Goal: Task Accomplishment & Management: Manage account settings

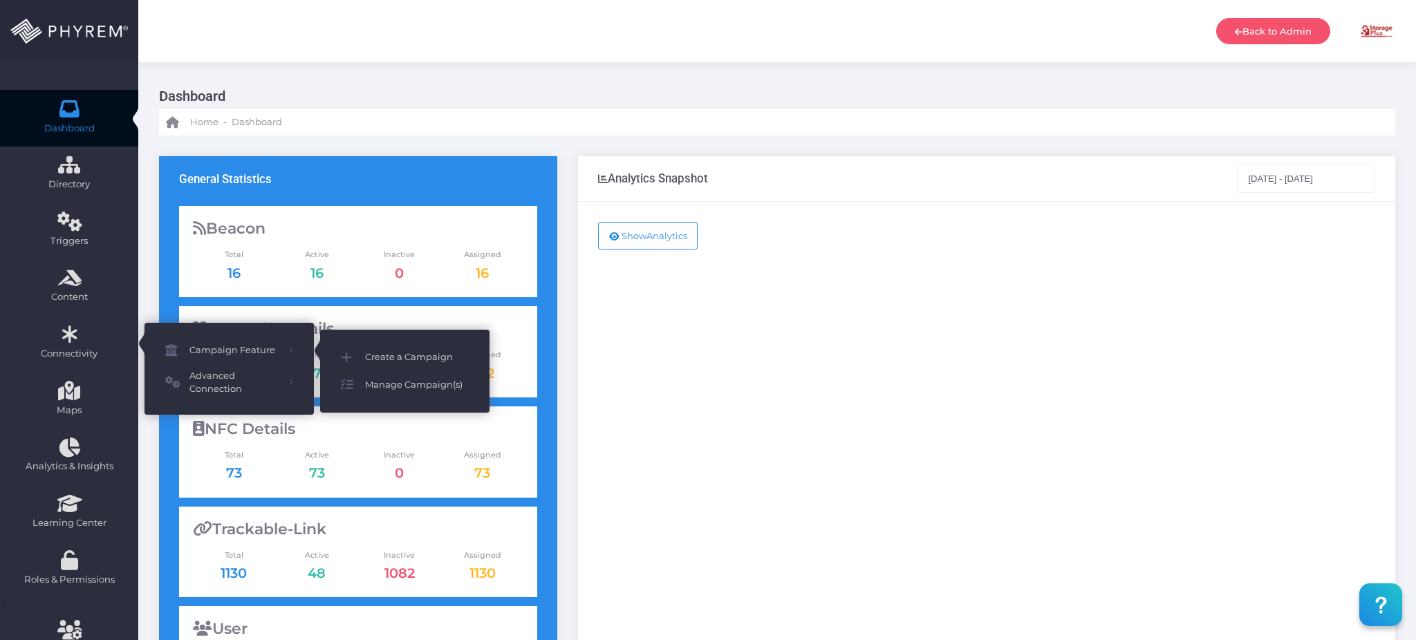
click at [411, 382] on span "Manage Campaign(s)" at bounding box center [417, 385] width 104 height 18
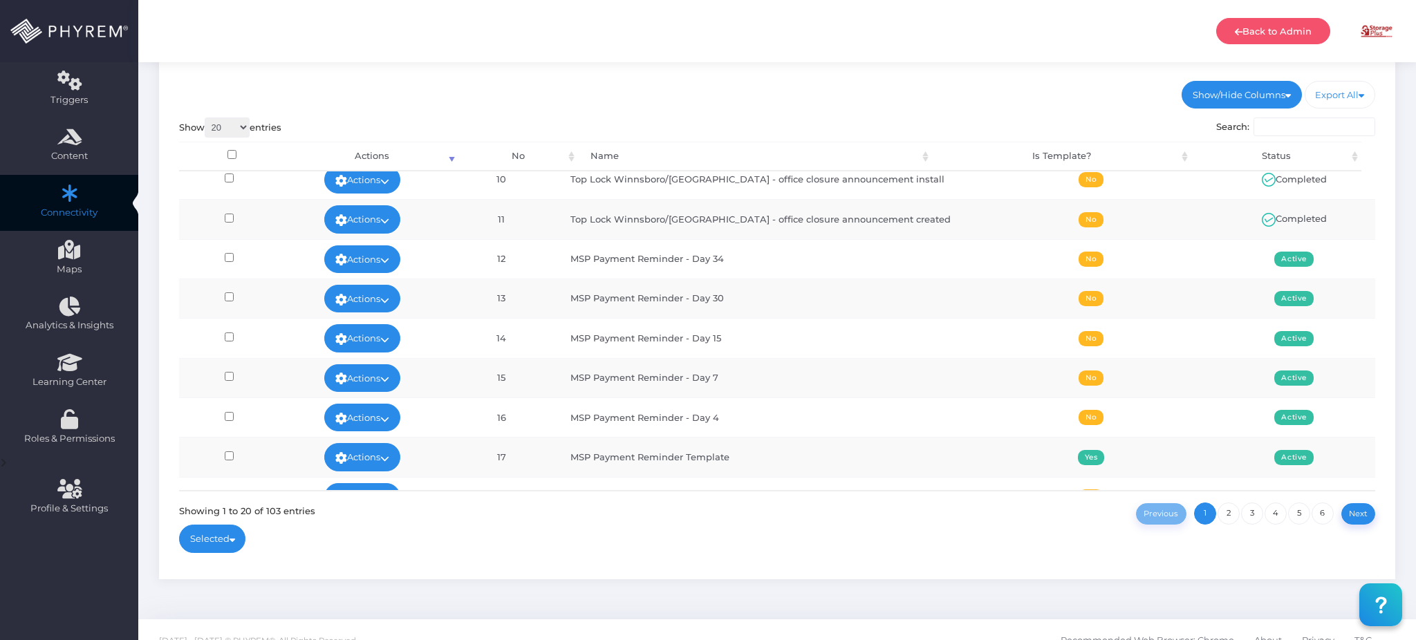
scroll to position [160, 0]
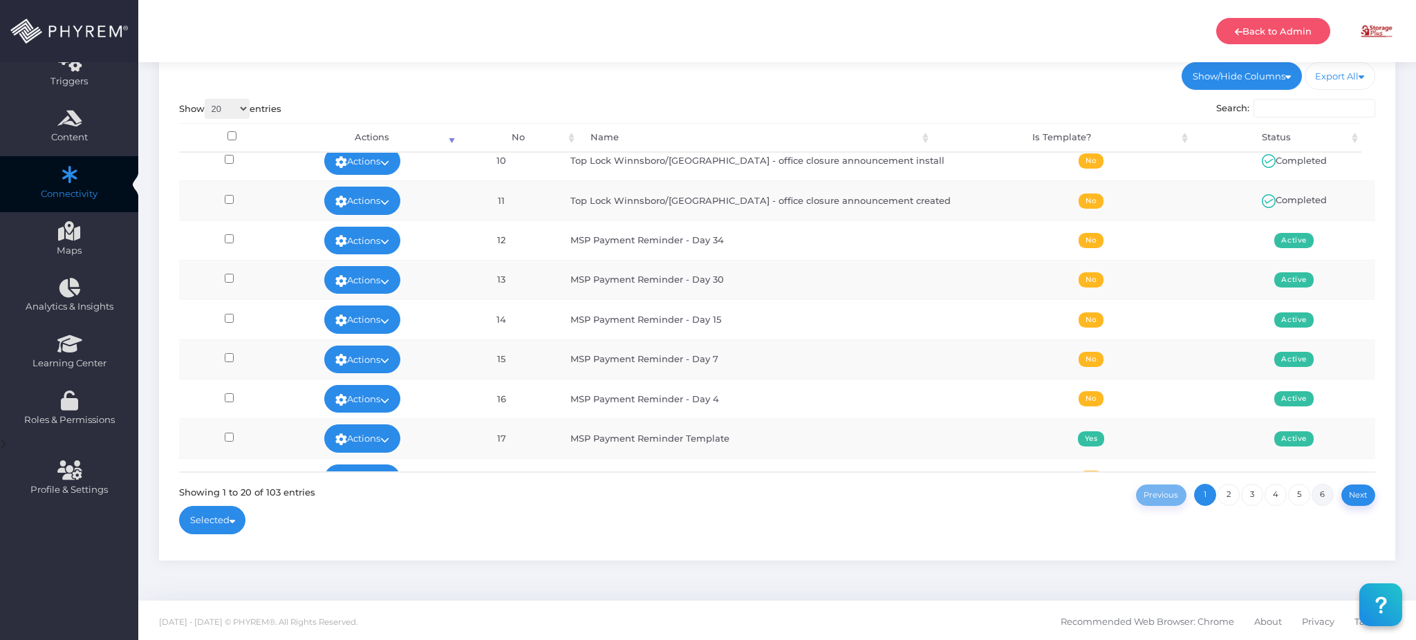
click at [1323, 493] on link "6" at bounding box center [1323, 495] width 22 height 22
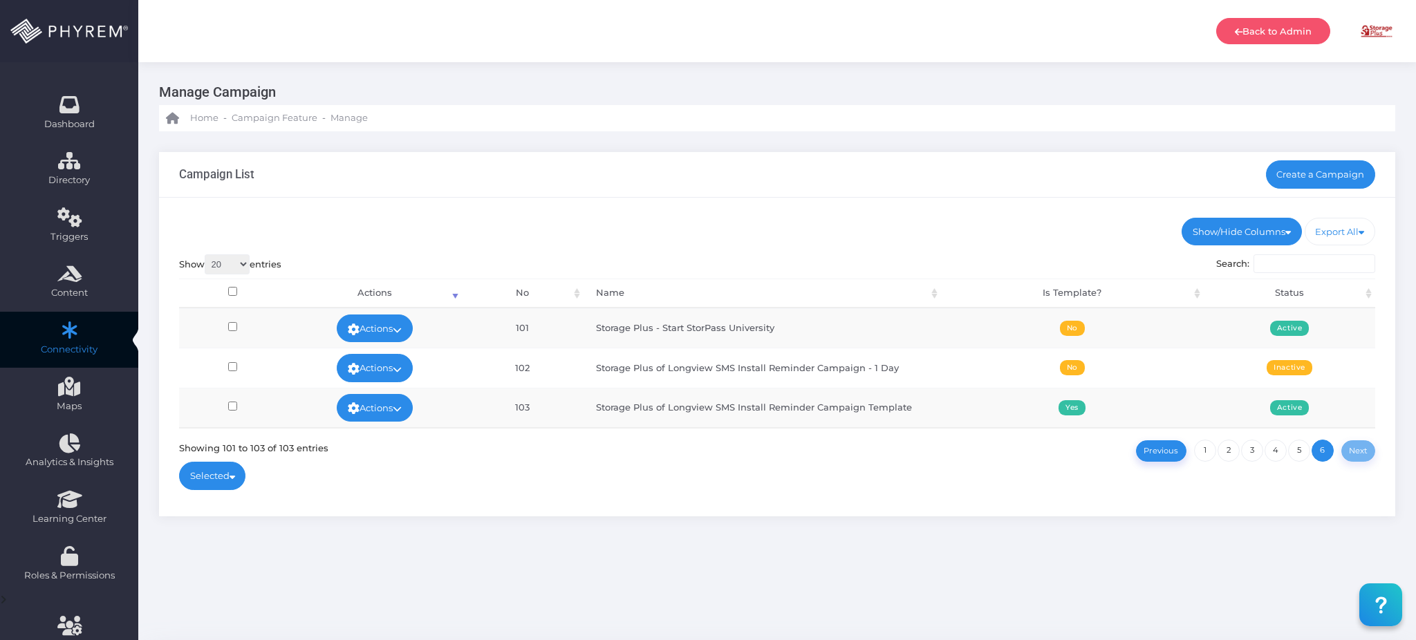
scroll to position [0, 0]
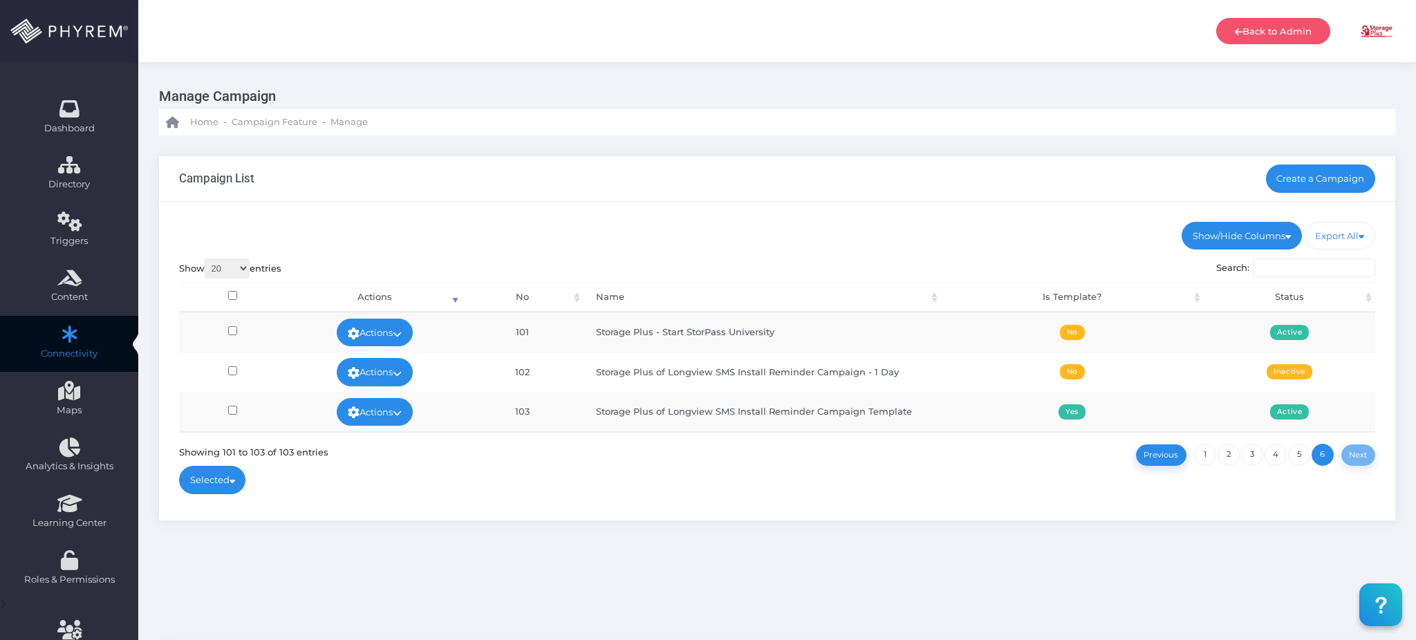
click at [240, 270] on select "20 100 300 500 1,000" at bounding box center [227, 269] width 45 height 20
select select "100"
click at [206, 259] on select "20 100 300 500 1,000" at bounding box center [227, 269] width 45 height 20
click at [1304, 454] on link "1" at bounding box center [1299, 455] width 22 height 22
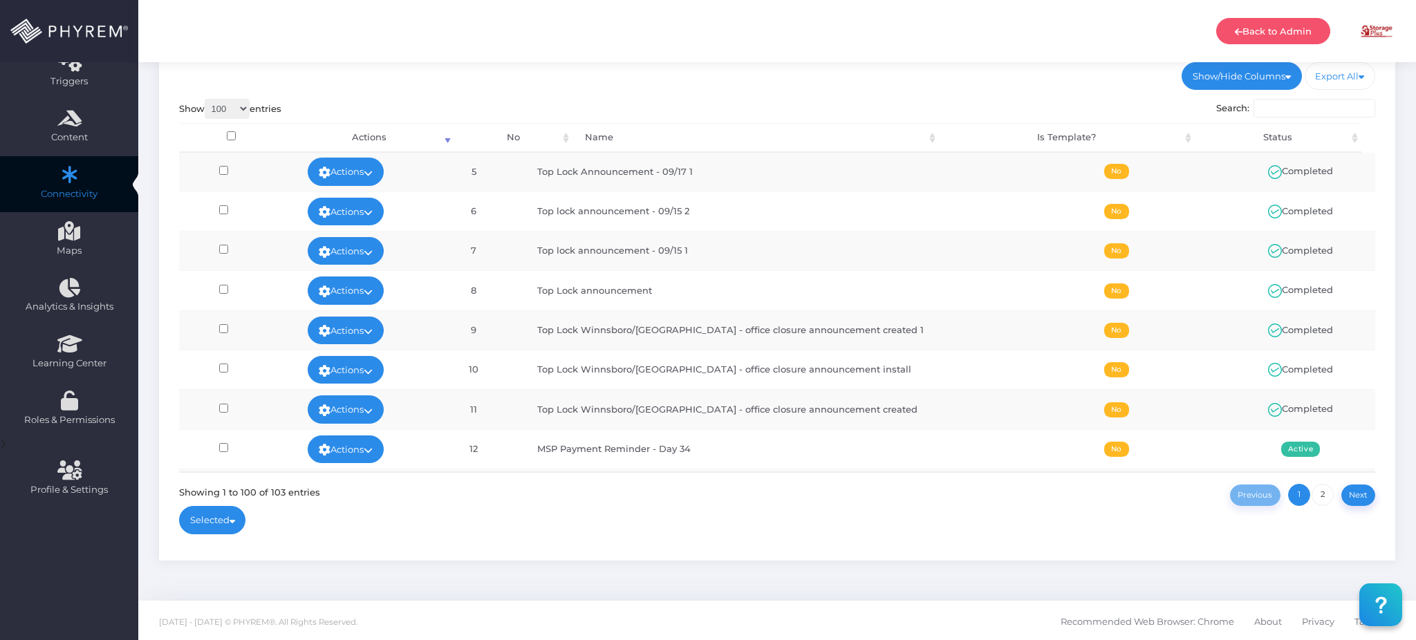
scroll to position [156, 0]
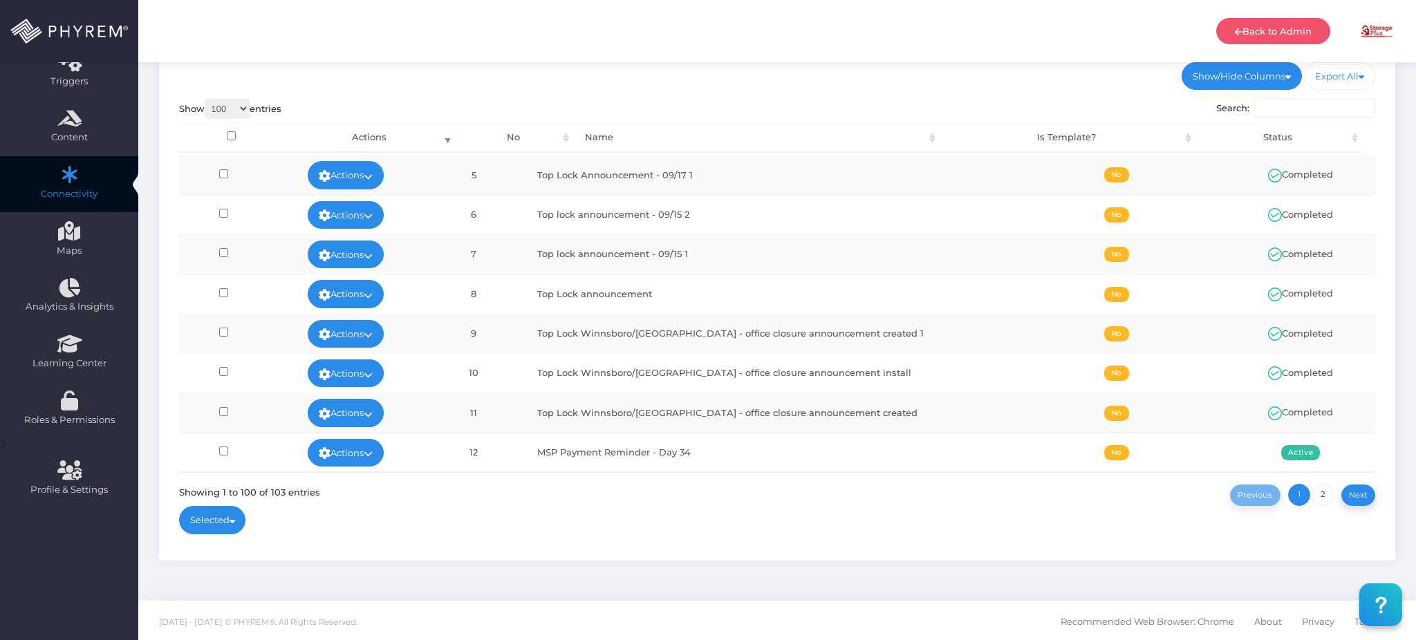
click at [1297, 109] on input "Search:" at bounding box center [1315, 108] width 122 height 19
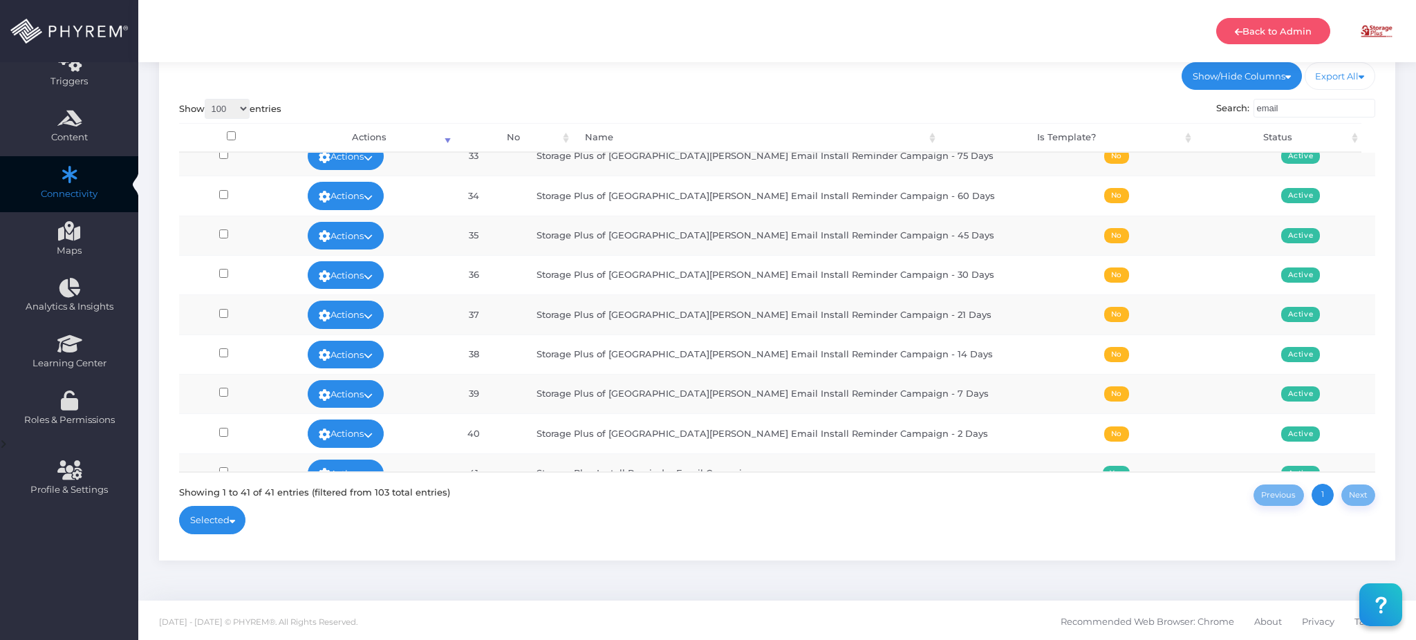
scroll to position [1311, 0]
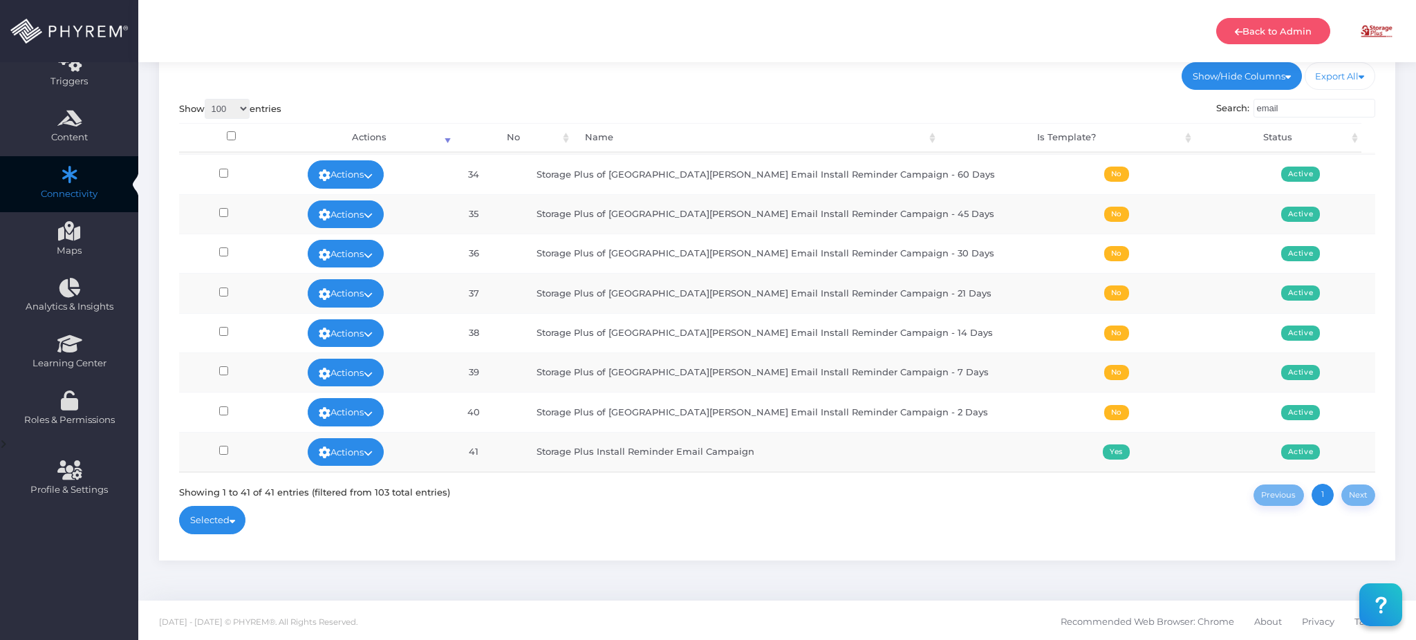
drag, startPoint x: 1311, startPoint y: 106, endPoint x: 1253, endPoint y: 109, distance: 58.1
click at [1253, 109] on label "Search: email" at bounding box center [1296, 108] width 160 height 19
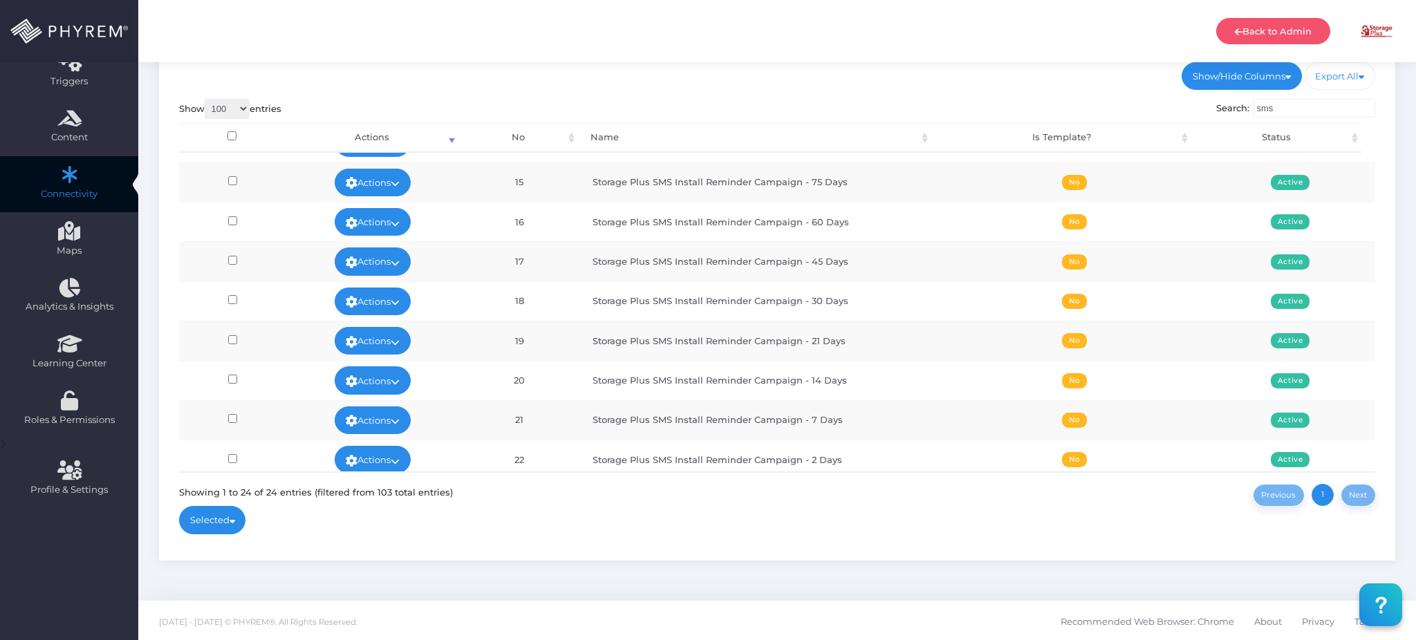
scroll to position [635, 0]
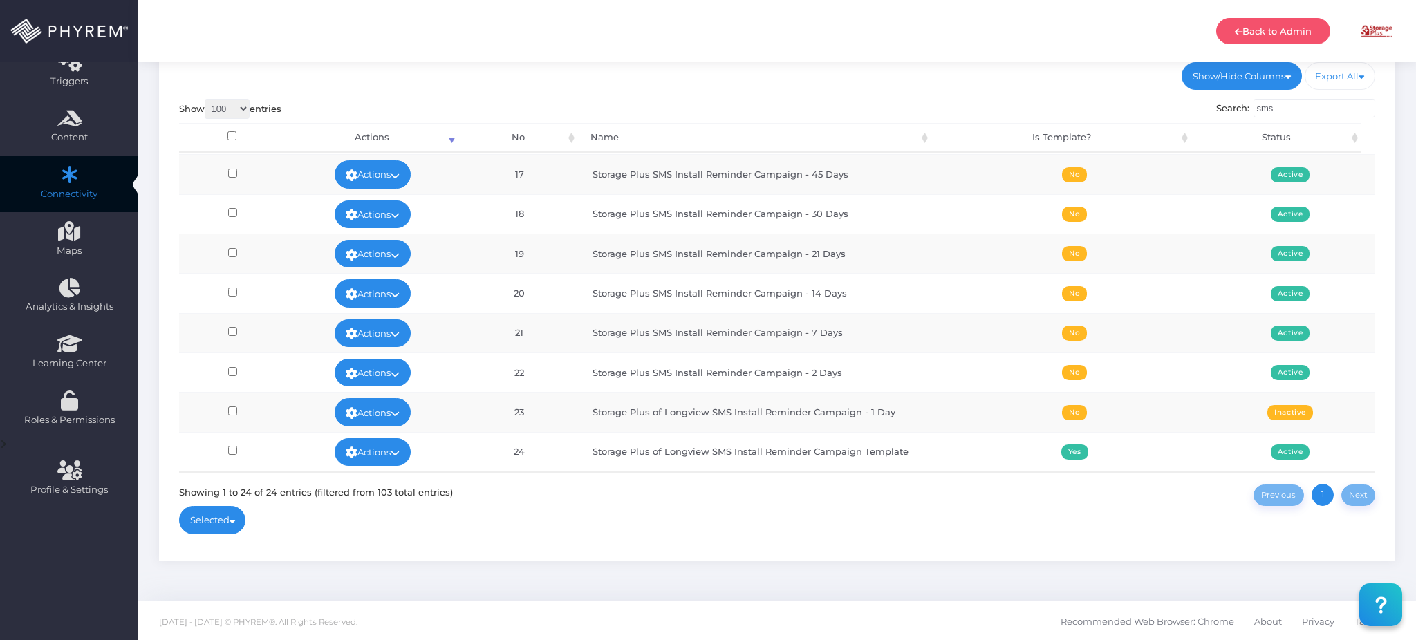
drag, startPoint x: 1313, startPoint y: 104, endPoint x: 1247, endPoint y: 105, distance: 65.7
click at [1247, 105] on label "Search: sms" at bounding box center [1296, 108] width 160 height 19
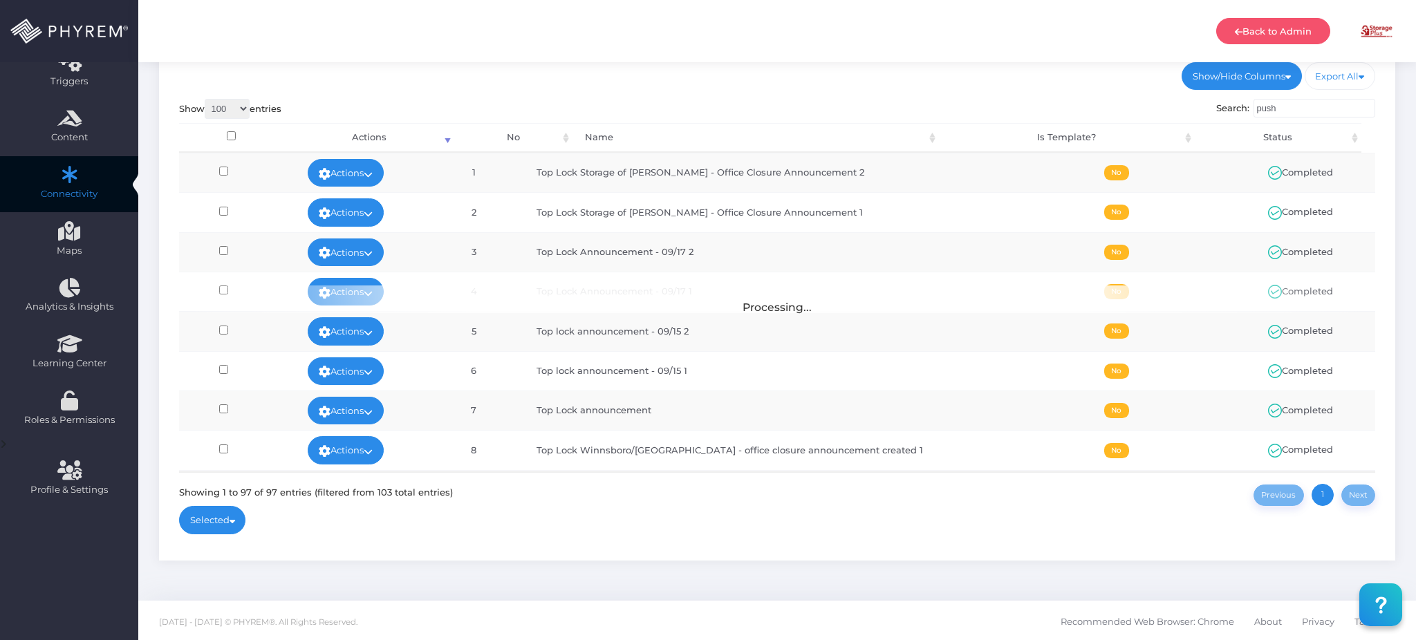
scroll to position [57, 0]
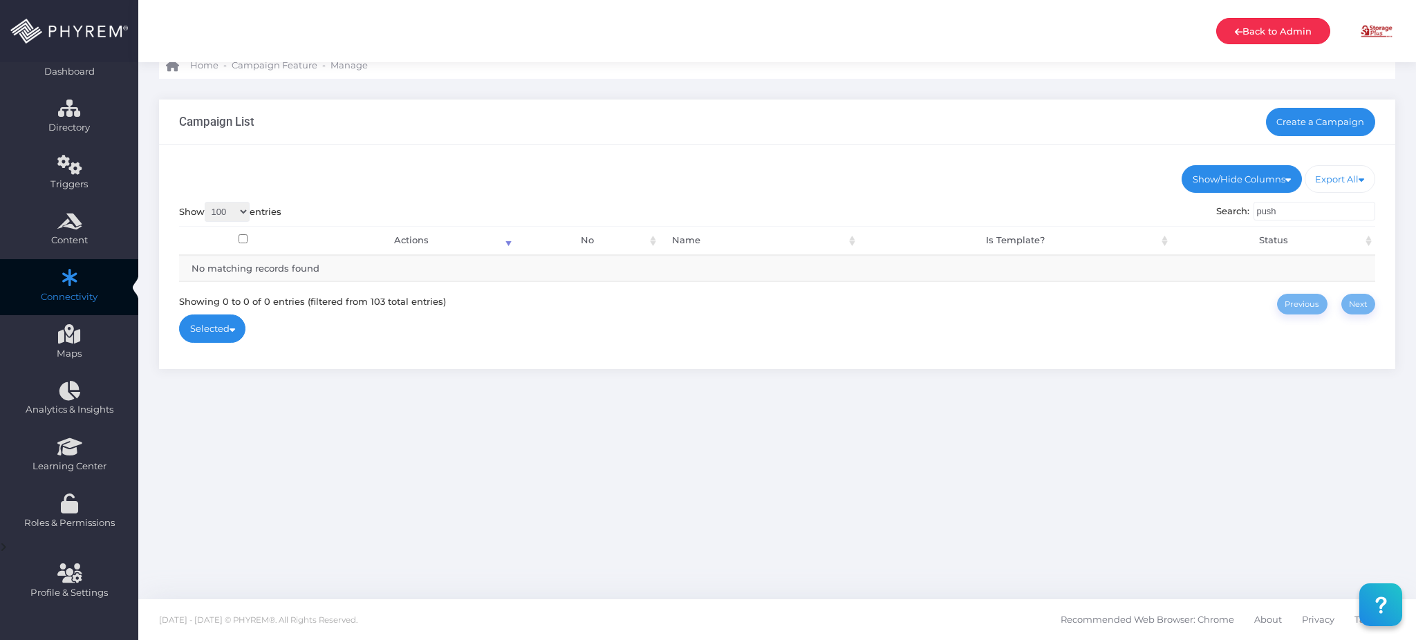
type input "push"
click at [1300, 32] on link "Back to Admin" at bounding box center [1273, 31] width 114 height 26
